Goal: Transaction & Acquisition: Purchase product/service

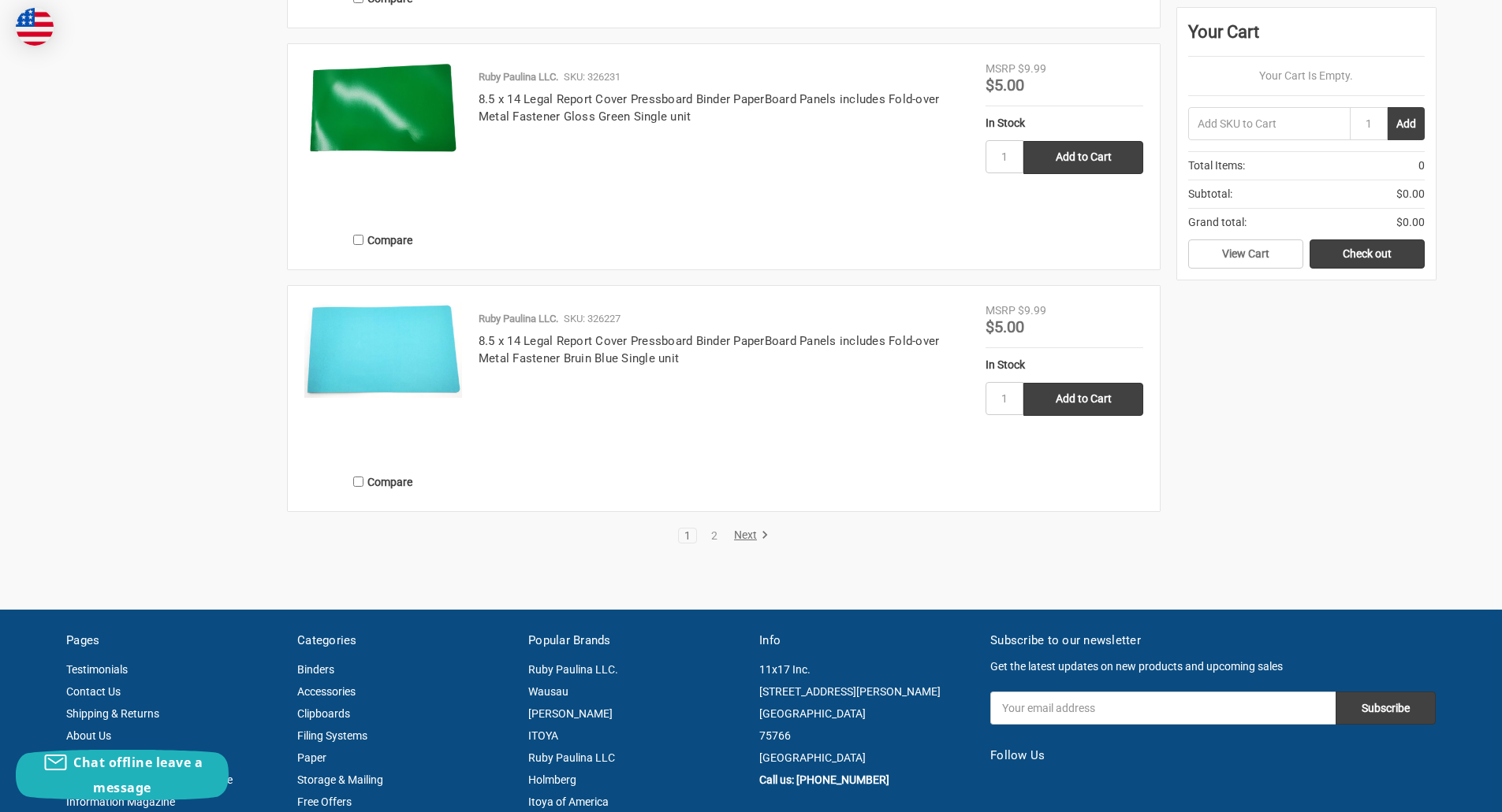
scroll to position [2738, 0]
click at [743, 535] on link "Next" at bounding box center [748, 535] width 40 height 14
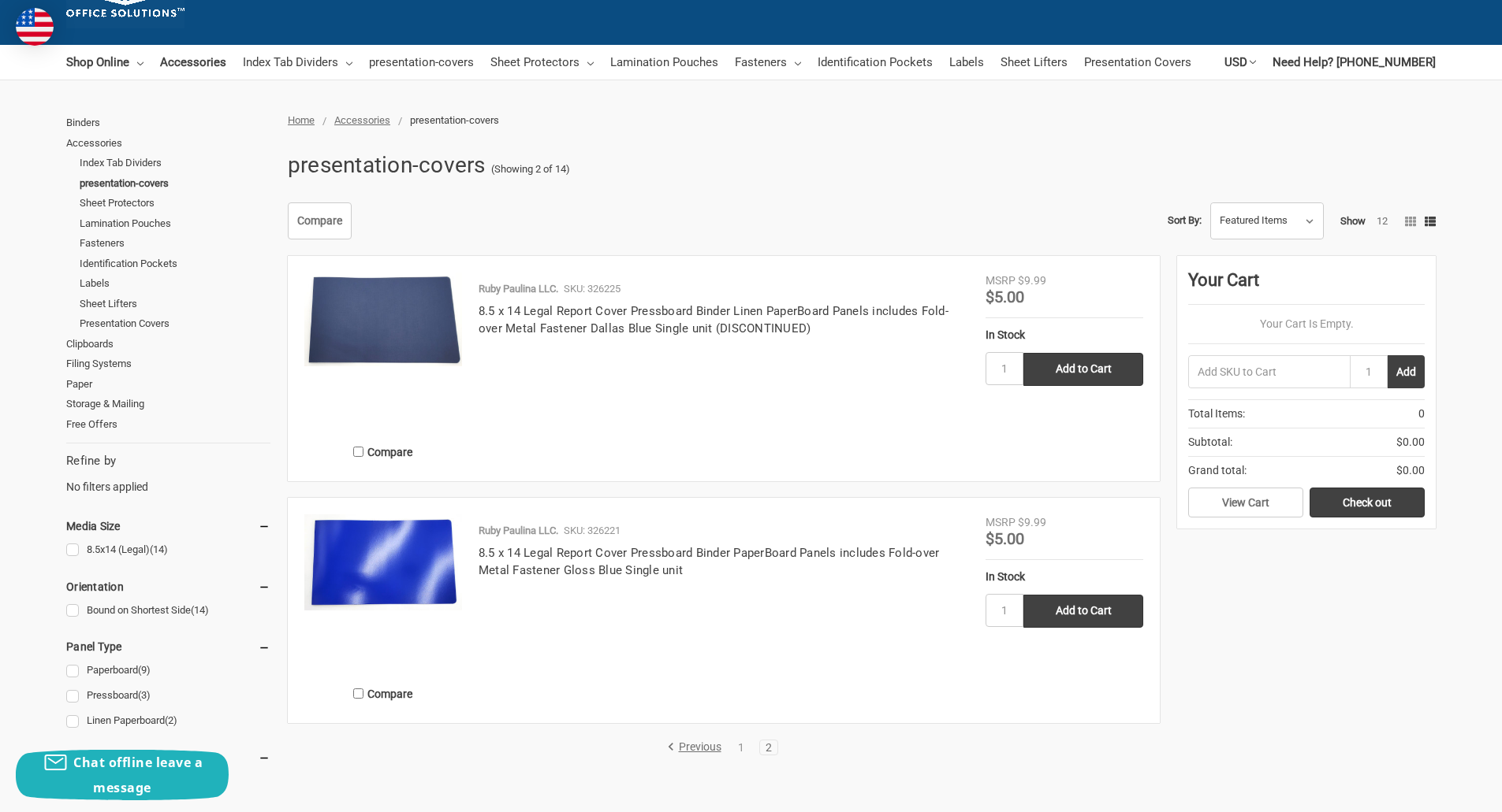
scroll to position [106, 0]
click at [108, 366] on link "Filing Systems" at bounding box center [168, 364] width 204 height 21
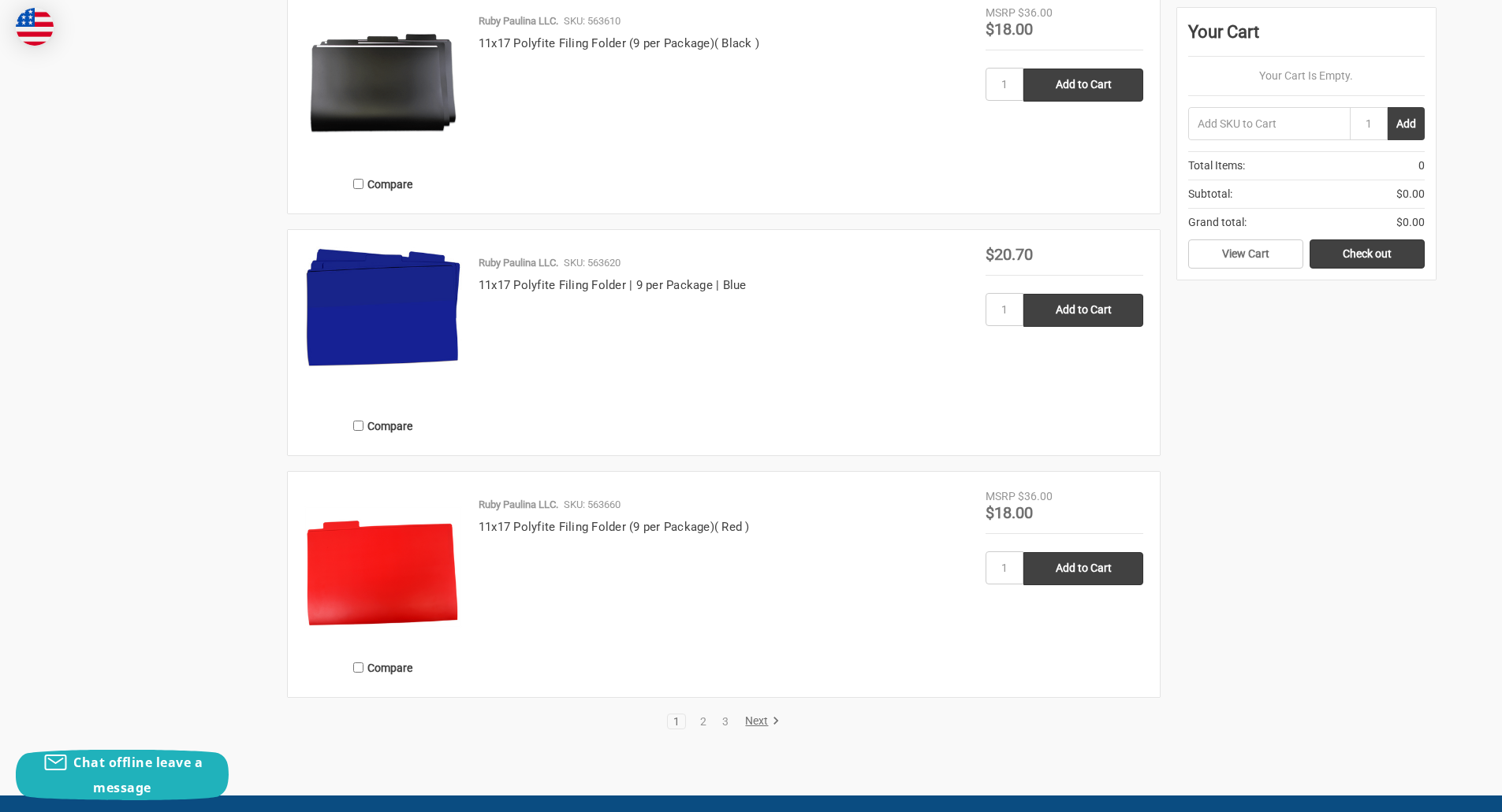
scroll to position [2991, 0]
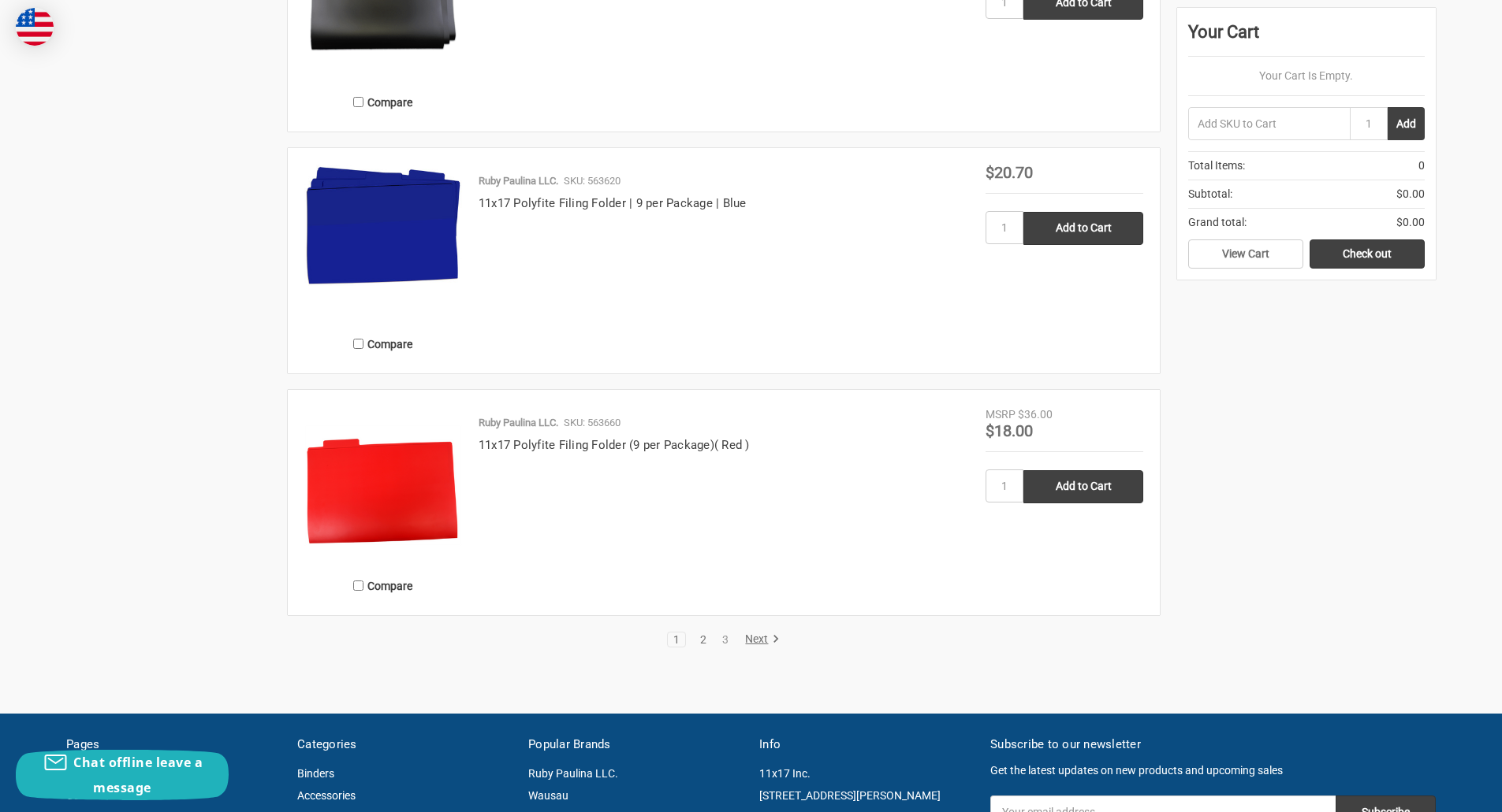
click at [696, 639] on link "2" at bounding box center [702, 639] width 17 height 11
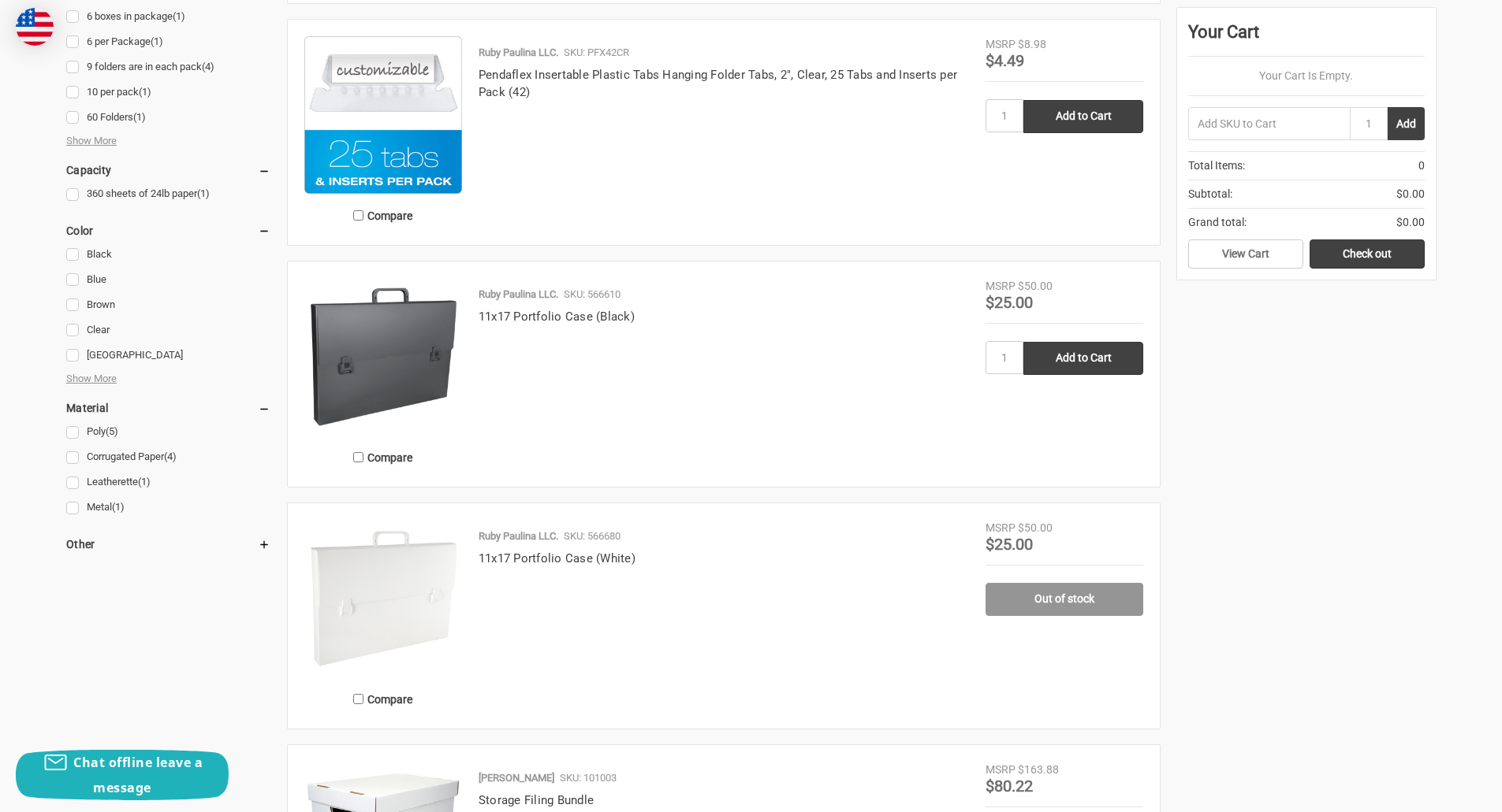
scroll to position [842, 0]
click at [1084, 354] on input "Add to Cart" at bounding box center [1083, 358] width 120 height 33
type input "Add to Cart"
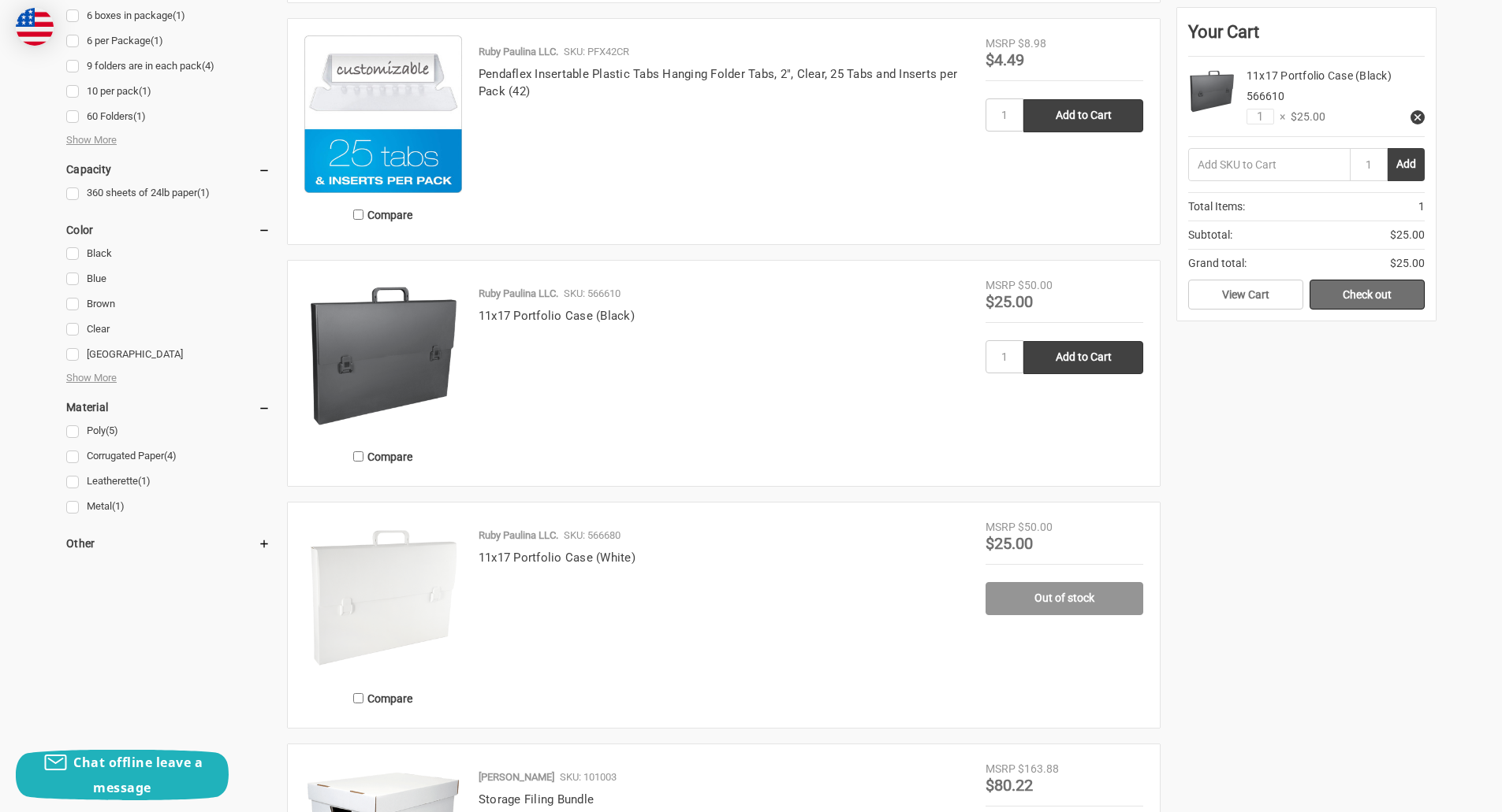
click at [1362, 300] on link "Check out" at bounding box center [1366, 294] width 115 height 30
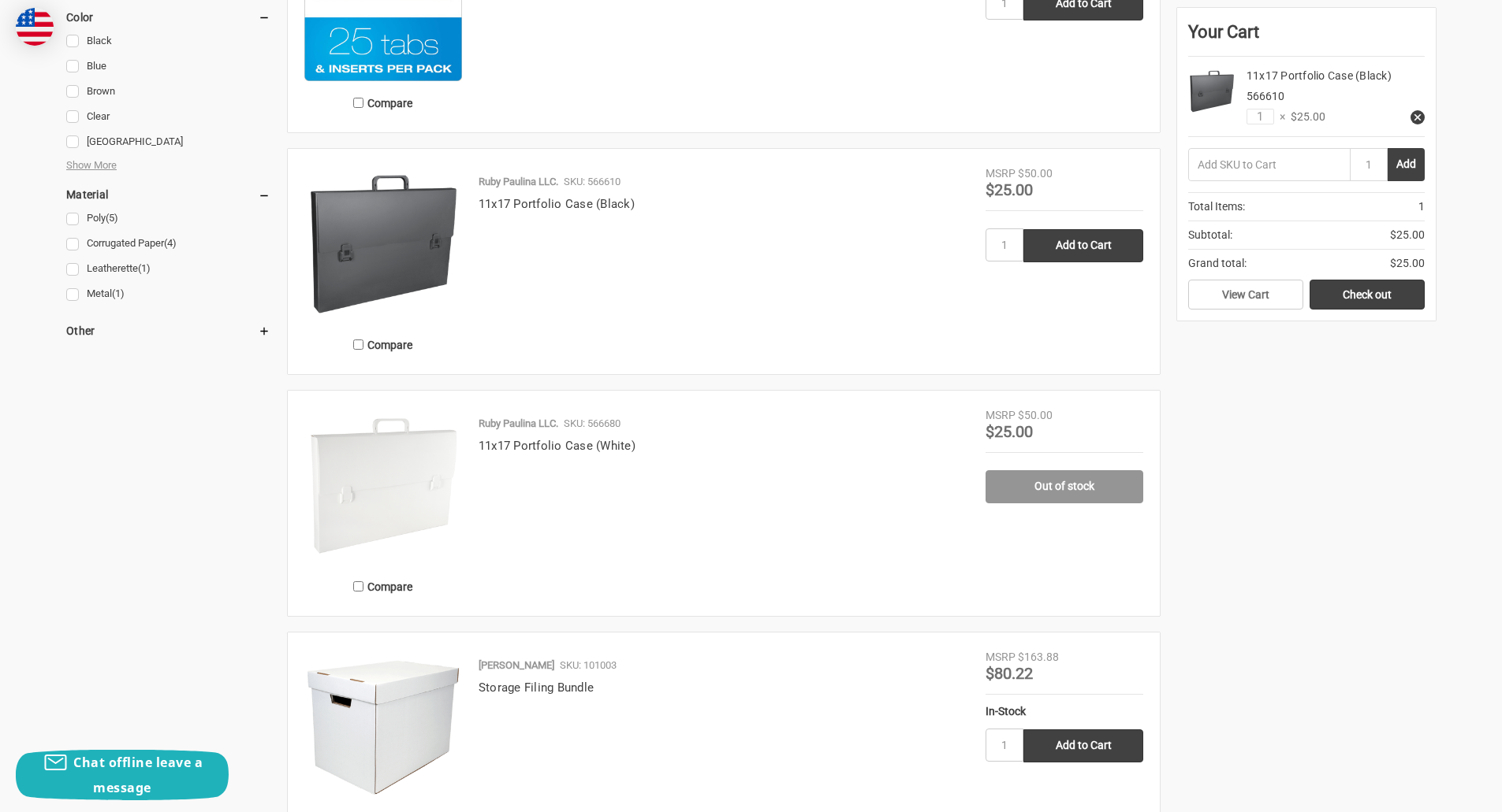
scroll to position [1057, 0]
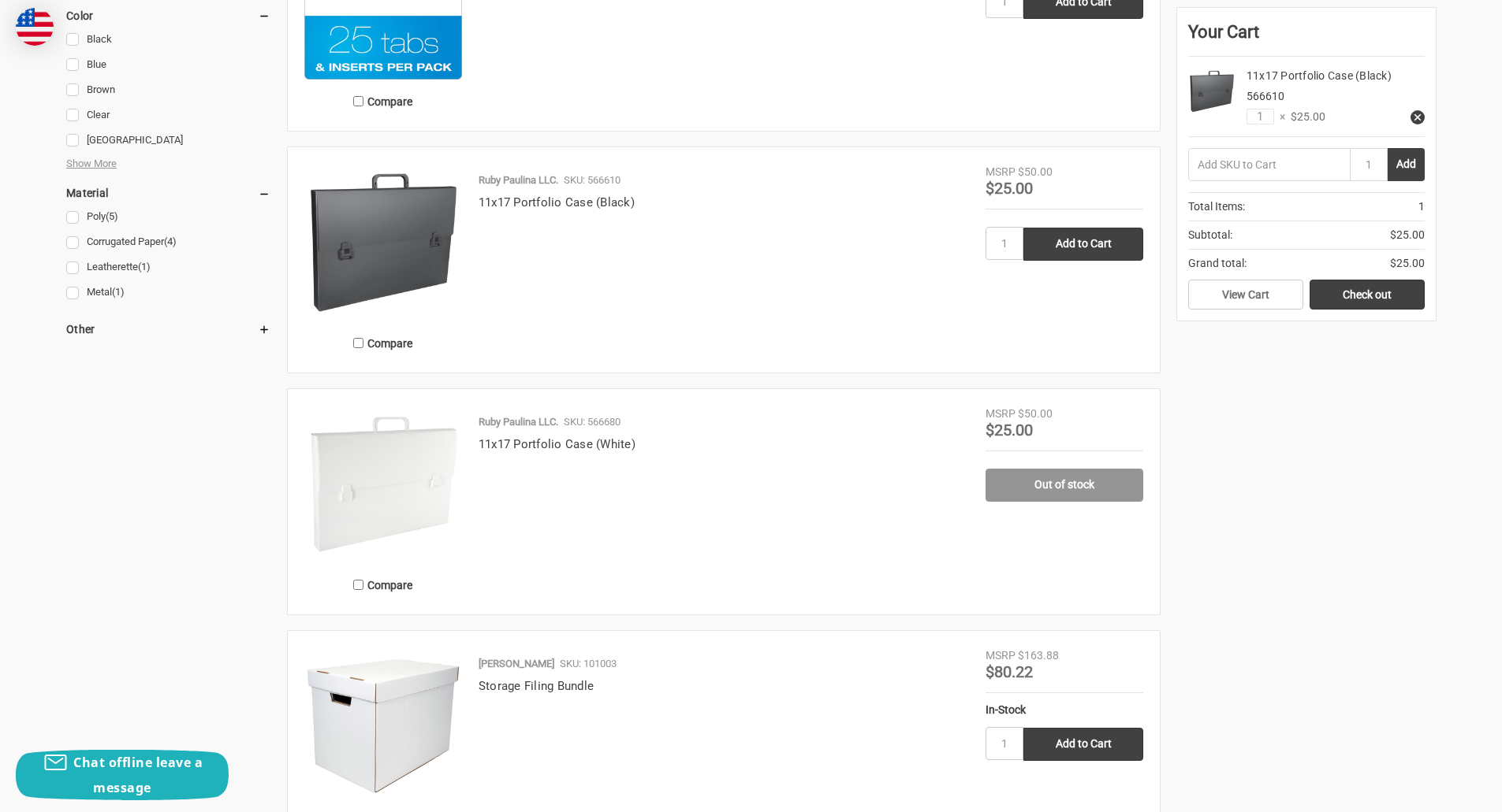
click at [543, 180] on p "Ruby Paulina LLC." at bounding box center [518, 180] width 80 height 15
click at [525, 203] on link "11x17 Portfolio Case (Black)" at bounding box center [556, 202] width 156 height 14
